Goal: Navigation & Orientation: Find specific page/section

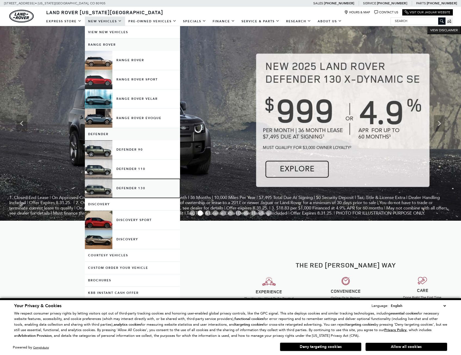
click at [132, 188] on link "Defender 130" at bounding box center [132, 188] width 95 height 19
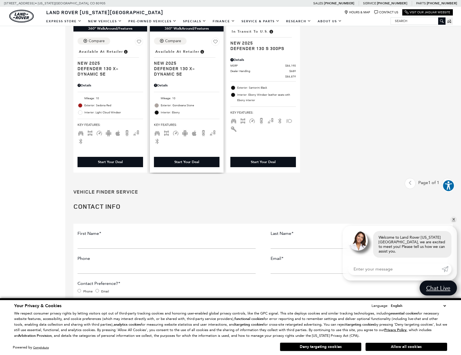
scroll to position [408, 0]
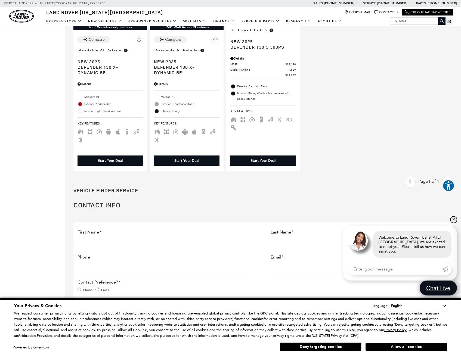
click at [453, 223] on link "✕" at bounding box center [453, 219] width 7 height 7
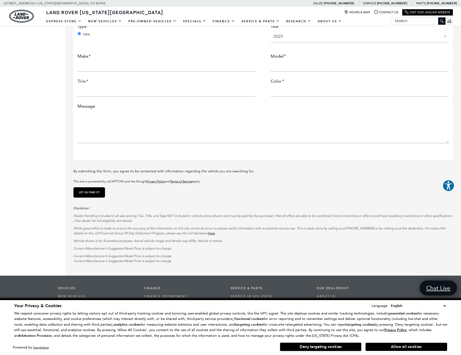
scroll to position [734, 0]
